Goal: Transaction & Acquisition: Subscribe to service/newsletter

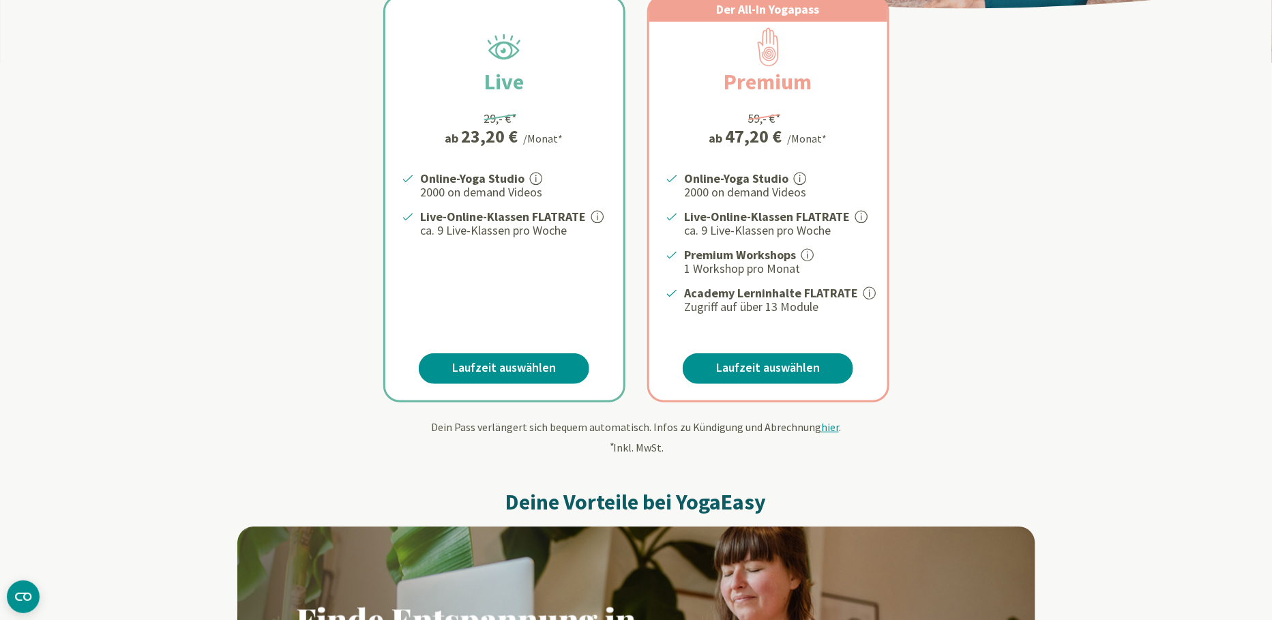
scroll to position [307, 0]
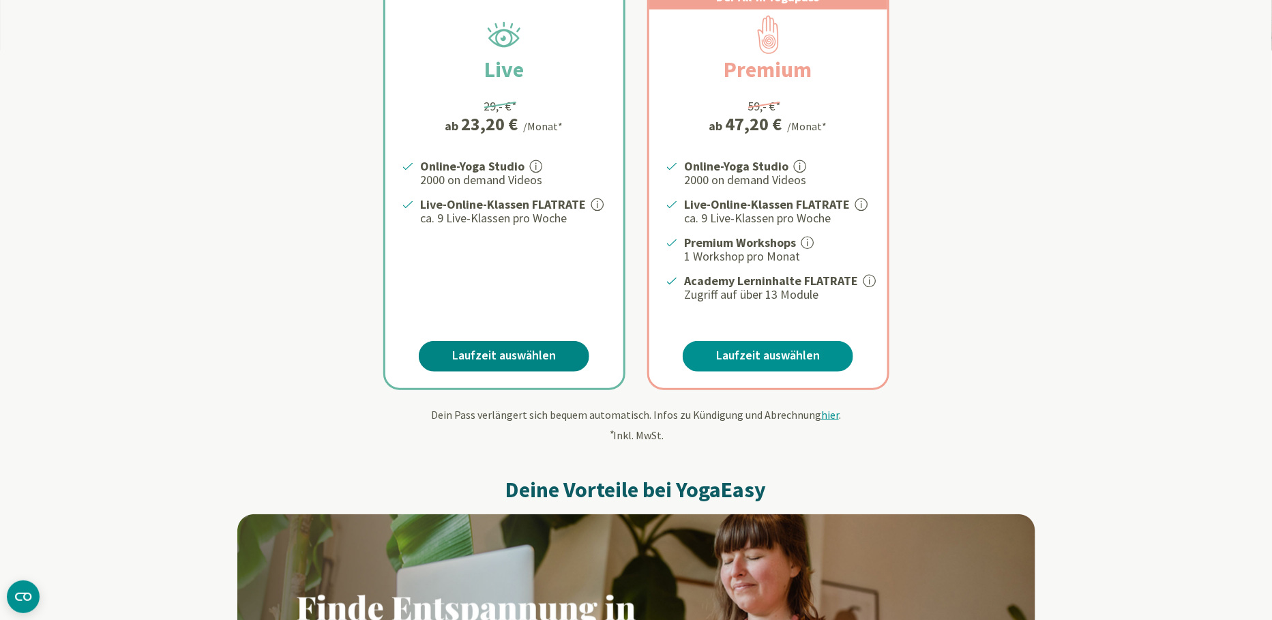
click at [528, 361] on link "Laufzeit auswählen" at bounding box center [504, 356] width 170 height 31
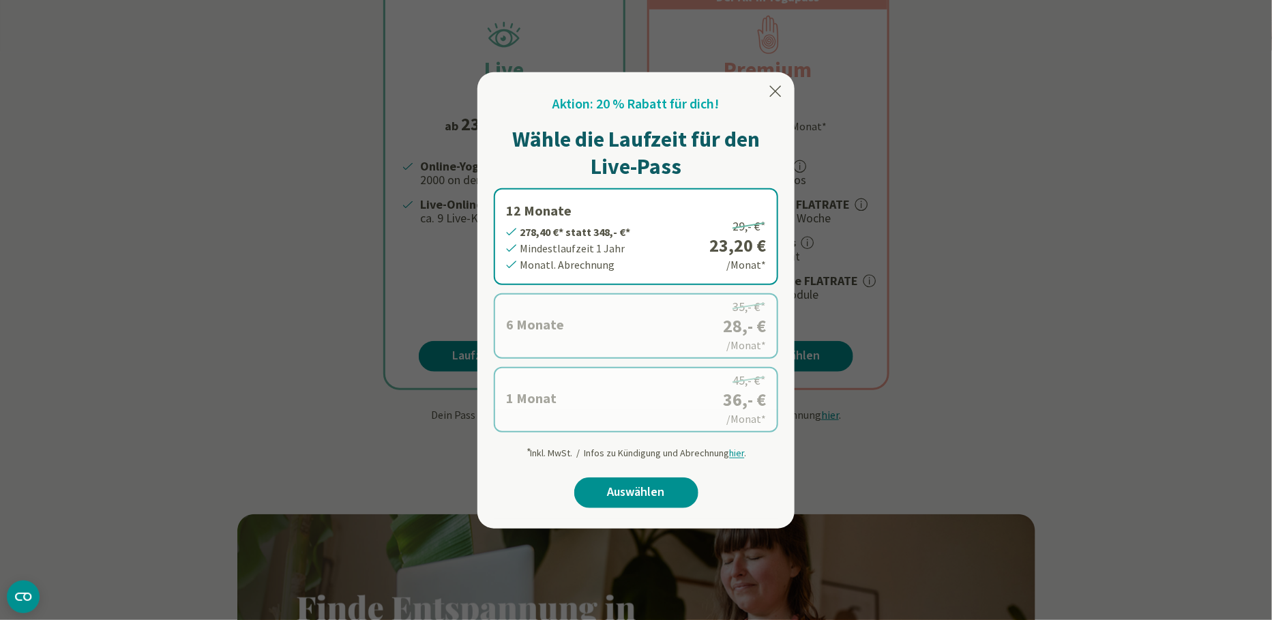
click at [645, 325] on label "6 Monate 168,- €* statt 210,- €* Mindestlaufzeit 6 Monate Monatl. Abrechnung 35…" at bounding box center [636, 325] width 284 height 65
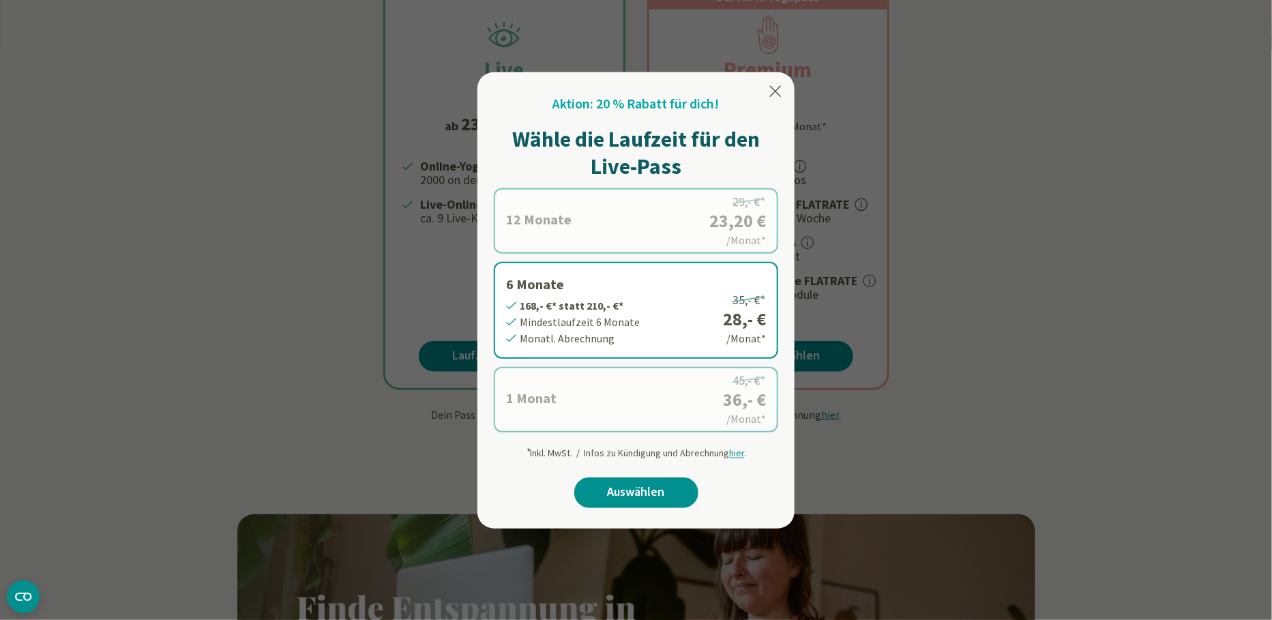
click at [770, 94] on icon at bounding box center [775, 91] width 16 height 16
